Goal: Check status: Check status

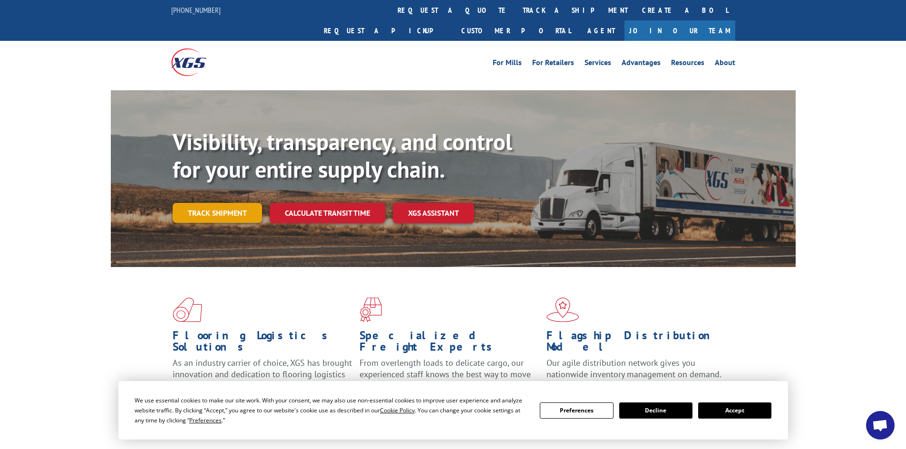
click at [210, 203] on link "Track shipment" at bounding box center [217, 213] width 89 height 20
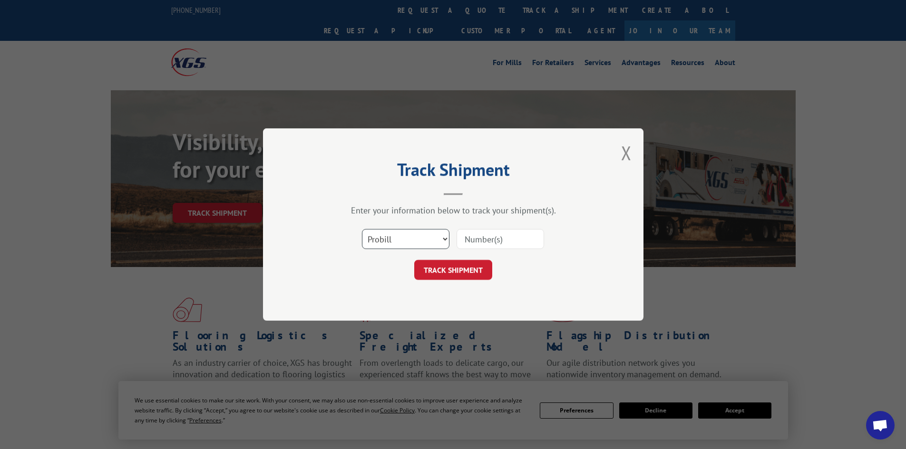
click at [425, 233] on select "Select category... Probill BOL PO" at bounding box center [405, 239] width 87 height 20
select select "bol"
click at [362, 229] on select "Select category... Probill BOL PO" at bounding box center [405, 239] width 87 height 20
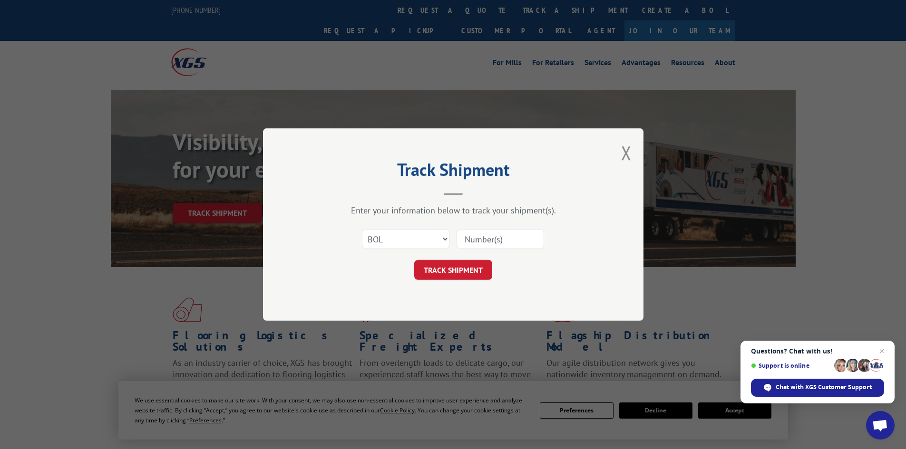
click at [469, 243] on input at bounding box center [499, 239] width 87 height 20
paste input "7069863"
type input "7069863"
click at [461, 271] on button "TRACK SHIPMENT" at bounding box center [453, 270] width 78 height 20
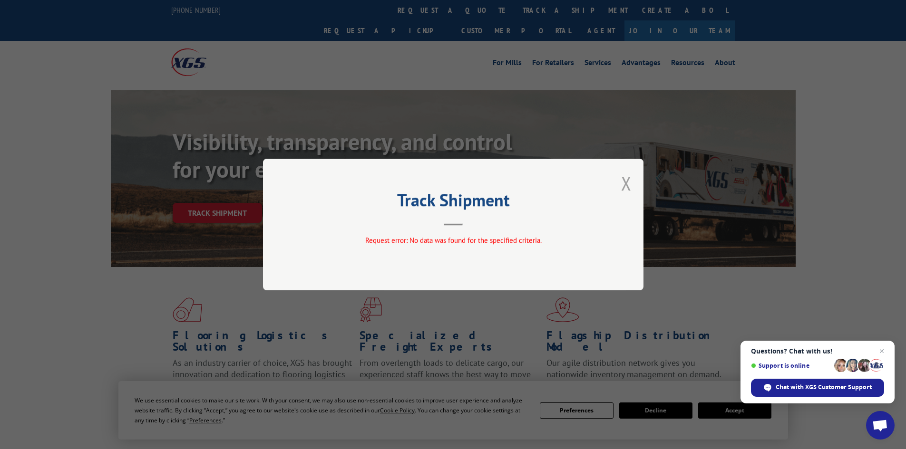
click at [626, 180] on button "Close modal" at bounding box center [626, 183] width 10 height 25
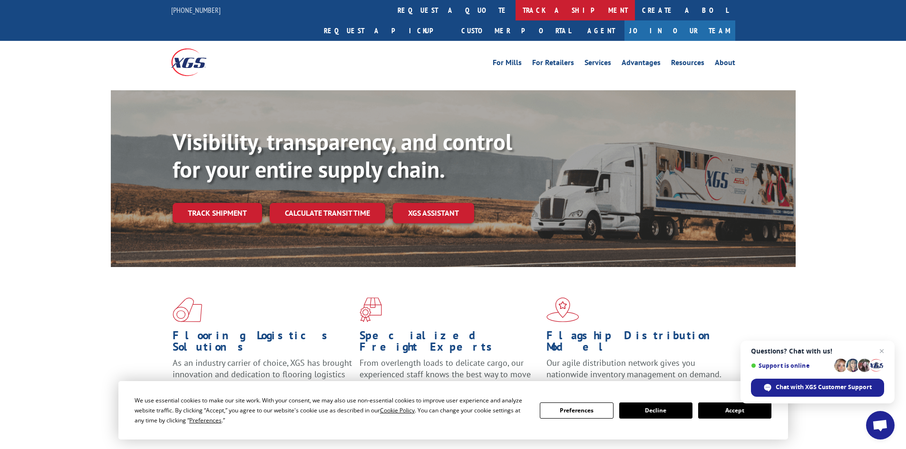
click at [515, 7] on link "track a shipment" at bounding box center [574, 10] width 119 height 20
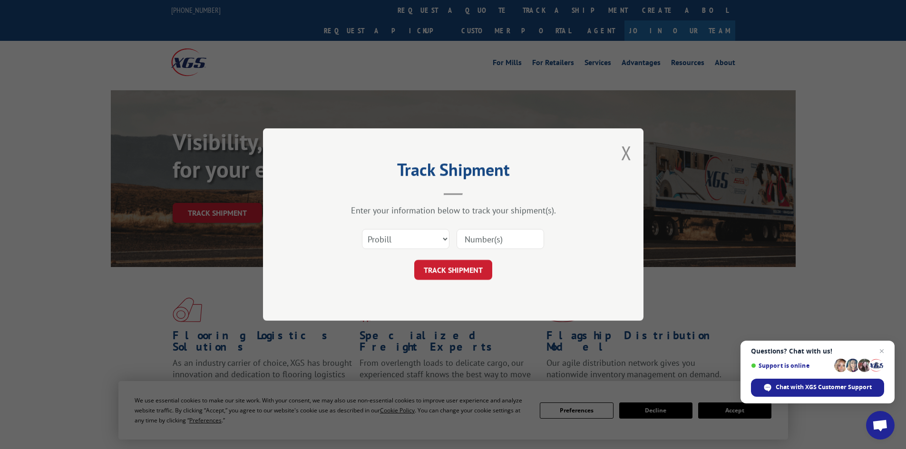
click at [472, 243] on input at bounding box center [499, 239] width 87 height 20
paste input "160053102"
type input "160053102"
click at [457, 264] on button "TRACK SHIPMENT" at bounding box center [453, 270] width 78 height 20
